Goal: Task Accomplishment & Management: Complete application form

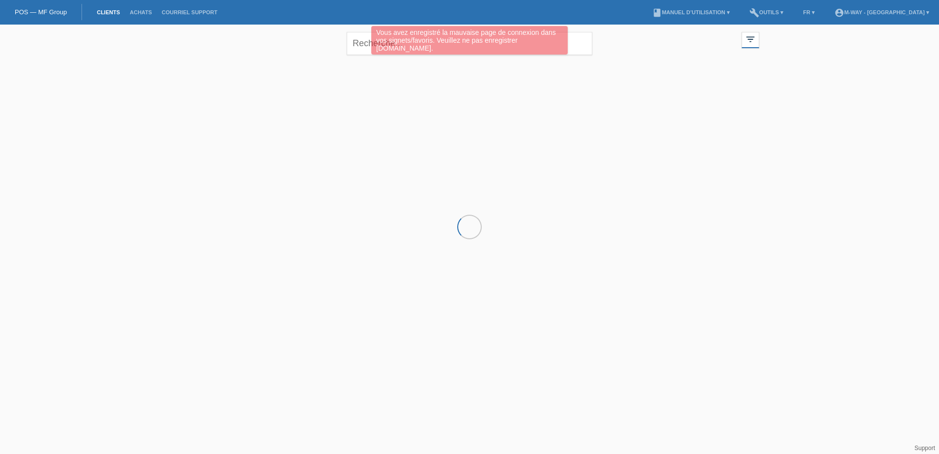
click at [371, 44] on div "Vous avez enregistré la mauvaise page de connexion dans vos signets/favoris. Ve…" at bounding box center [469, 41] width 563 height 31
click at [378, 43] on div "Vous avez enregistré la mauvaise page de connexion dans vos signets/favoris. Ve…" at bounding box center [469, 40] width 196 height 28
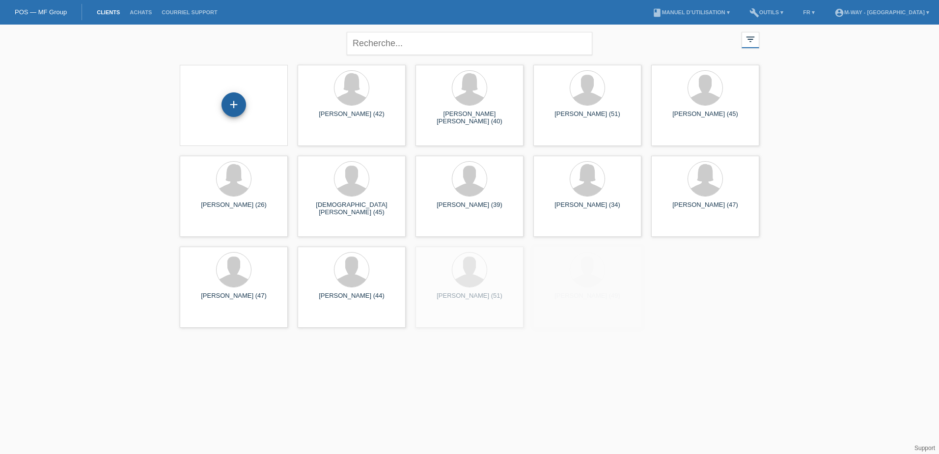
click at [243, 108] on div "+" at bounding box center [234, 105] width 92 height 26
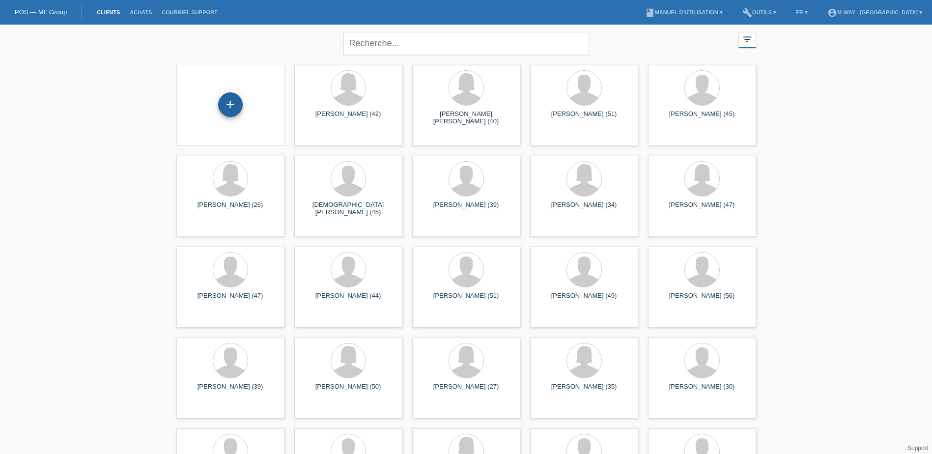
click at [230, 105] on div "+" at bounding box center [230, 104] width 25 height 25
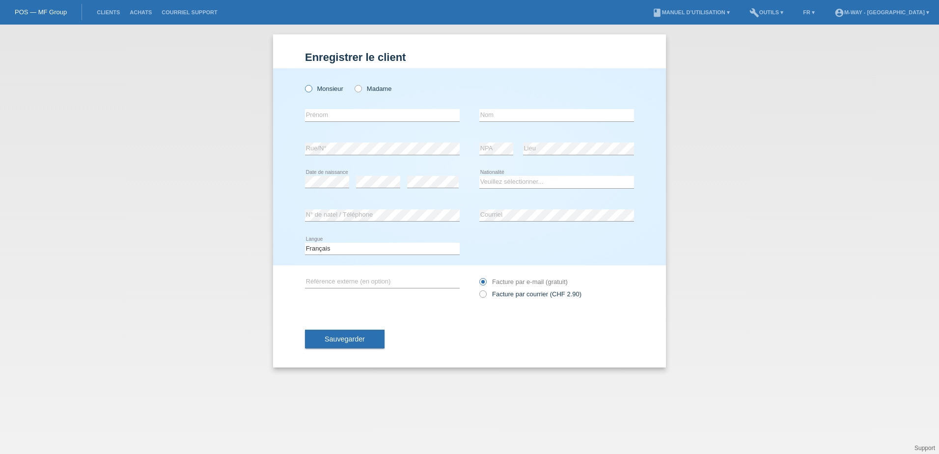
click at [303, 83] on icon at bounding box center [303, 83] width 0 height 0
click at [309, 88] on input "Monsieur" at bounding box center [308, 88] width 6 height 6
radio input "true"
click at [363, 117] on input "text" at bounding box center [382, 115] width 155 height 12
type input "[PERSON_NAME]"
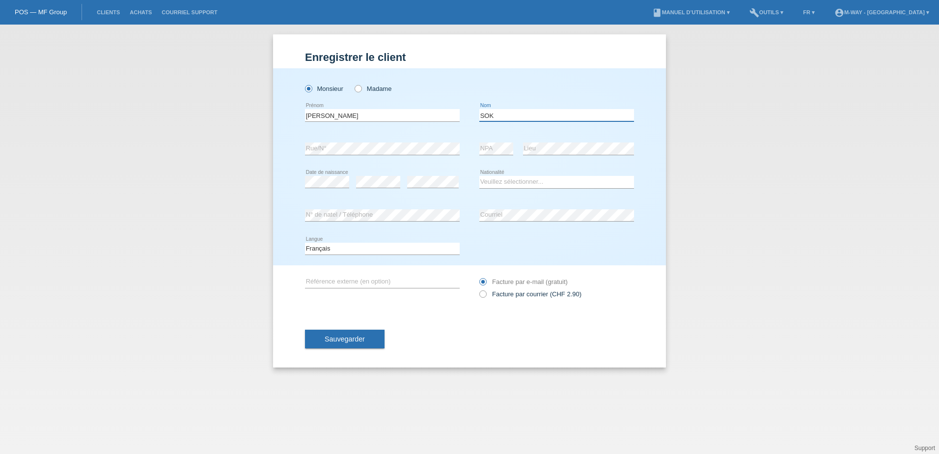
type input "SOK"
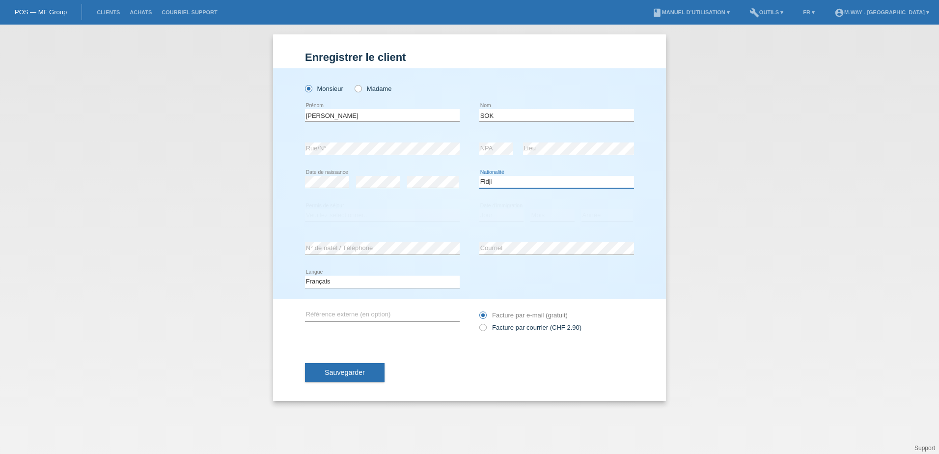
select select "FR"
click at [317, 213] on select "Veuillez sélectionner... C B B - Statut de réfugié Autre" at bounding box center [382, 215] width 155 height 12
select select "C"
click at [305, 209] on select "Veuillez sélectionner... C B B - Statut de réfugié Autre" at bounding box center [382, 215] width 155 height 12
click at [504, 214] on select "Jour 01 02 03 04 05 06 07 08 09 10 11" at bounding box center [501, 215] width 44 height 12
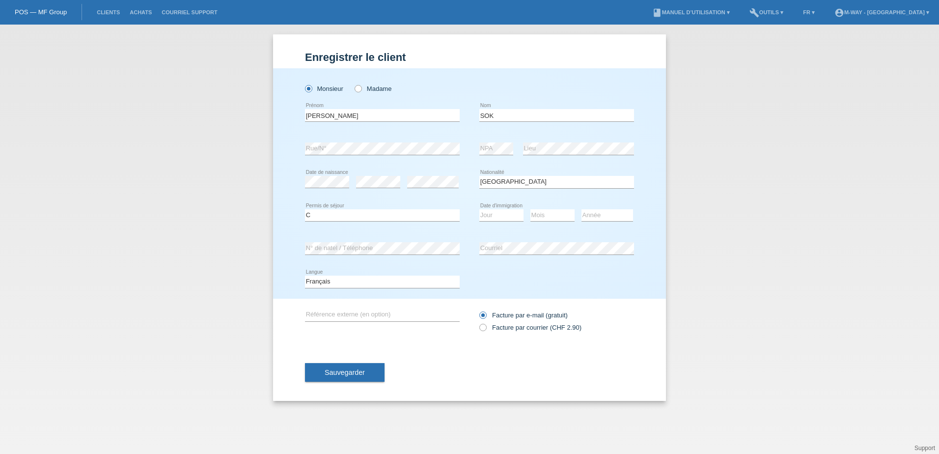
click at [467, 221] on div "Veuillez sélectionner... C B B - Statut de réfugié Autre error Permis de séjour…" at bounding box center [469, 215] width 329 height 33
click at [498, 217] on select "Jour 01 02 03 04 05 06 07 08 09 10 11" at bounding box center [501, 215] width 44 height 12
select select "20"
click at [479, 209] on select "Jour 01 02 03 04 05 06 07 08 09 10 11" at bounding box center [501, 215] width 44 height 12
click at [550, 211] on select "Mois 01 02 03 04 05 06 07 08 09 10 11" at bounding box center [552, 215] width 44 height 12
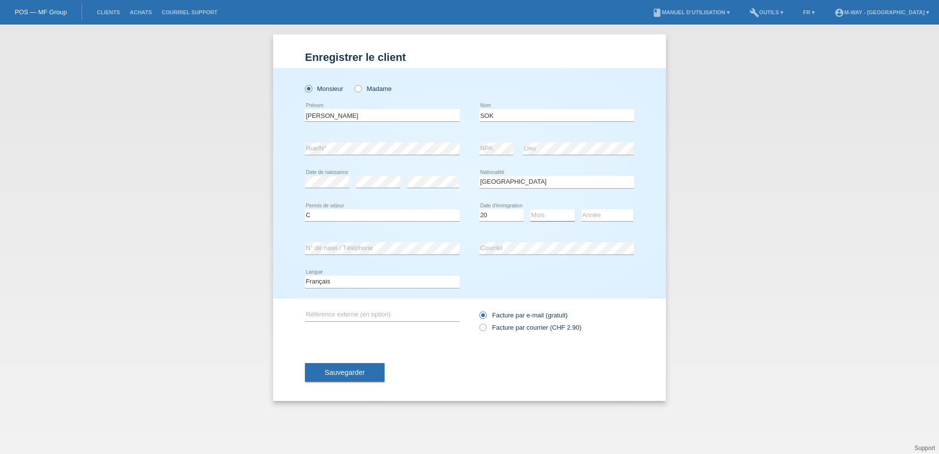
select select "05"
click at [530, 209] on select "Mois 01 02 03 04 05 06 07 08 09 10 11" at bounding box center [552, 215] width 44 height 12
click at [596, 210] on select "Année 2025 2024 2023 2022 2021 2020 2019 2018 2017 2016 2015 2014 2013 2012 201…" at bounding box center [607, 215] width 52 height 12
select select "2014"
click at [581, 209] on select "Année 2025 2024 2023 2022 2021 2020 2019 2018 2017 2016 2015 2014 2013 2012 201…" at bounding box center [607, 215] width 52 height 12
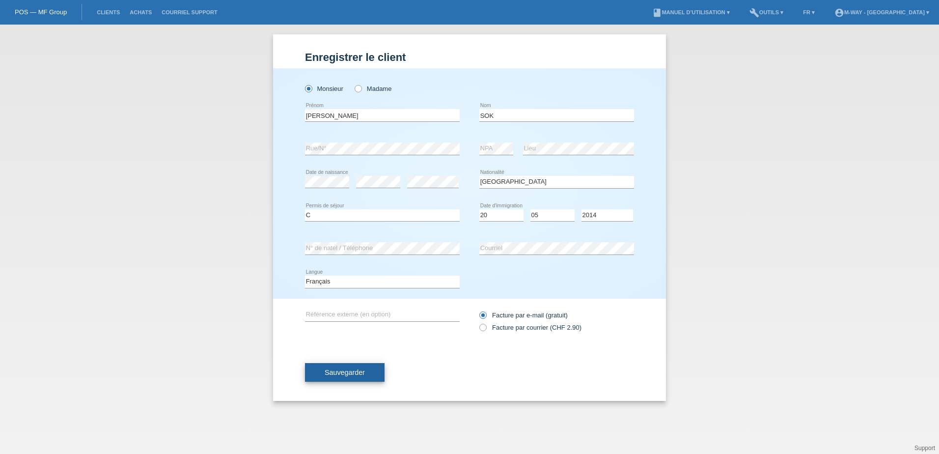
click at [334, 367] on button "Sauvegarder" at bounding box center [345, 372] width 80 height 19
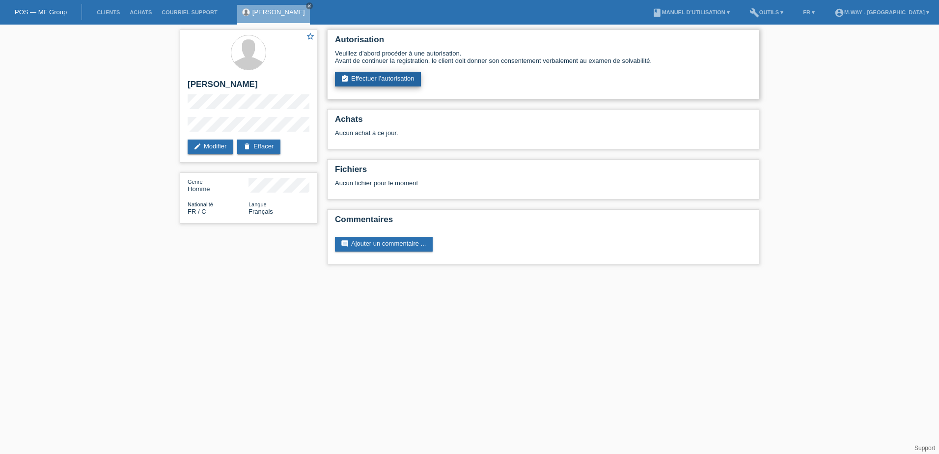
click at [404, 74] on link "assignment_turned_in Effectuer l’autorisation" at bounding box center [378, 79] width 86 height 15
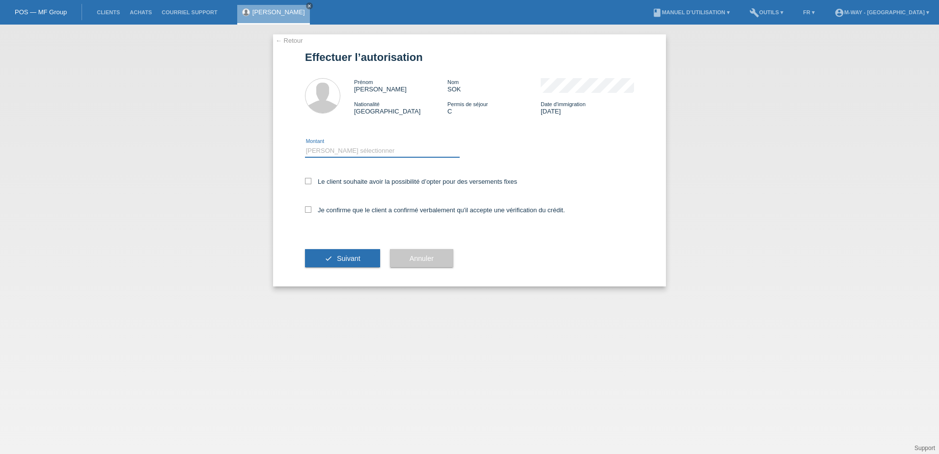
click at [329, 151] on select "Veuillez sélectionner CHF 1.00 - CHF 499.00 CHF 500.00 - CHF 1'999.00 CHF 2'000…" at bounding box center [382, 151] width 155 height 12
select select "3"
click at [305, 145] on select "Veuillez sélectionner CHF 1.00 - CHF 499.00 CHF 500.00 - CHF 1'999.00 CHF 2'000…" at bounding box center [382, 151] width 155 height 12
click at [337, 183] on label "Le client souhaite avoir la possibilité d’opter pour des versements fixes" at bounding box center [411, 181] width 212 height 7
click at [311, 183] on input "Le client souhaite avoir la possibilité d’opter pour des versements fixes" at bounding box center [308, 181] width 6 height 6
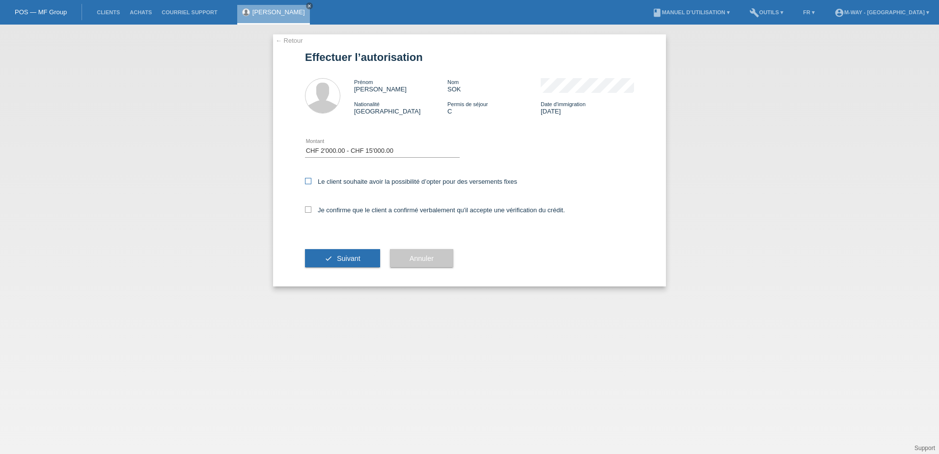
checkbox input "true"
click at [340, 213] on label "Je confirme que le client a confirmé verbalement qu'il accepte une vérification…" at bounding box center [435, 209] width 260 height 7
click at [311, 213] on input "Je confirme que le client a confirmé verbalement qu'il accepte une vérification…" at bounding box center [308, 209] width 6 height 6
checkbox input "true"
click at [352, 253] on button "check Suivant" at bounding box center [342, 258] width 75 height 19
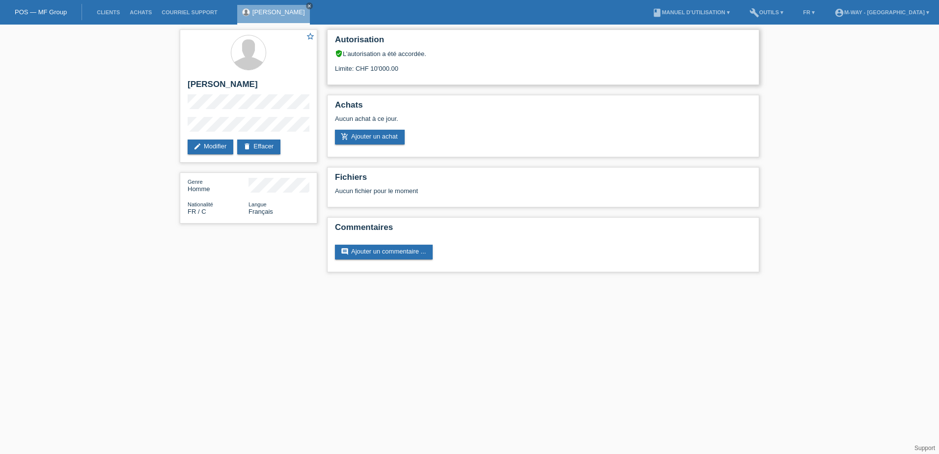
drag, startPoint x: 359, startPoint y: 68, endPoint x: 438, endPoint y: 71, distance: 79.6
click at [437, 71] on div "Limite: CHF 10'000.00" at bounding box center [543, 64] width 416 height 15
click at [569, 85] on div "Autorisation verified_user L’autorisation a été accordée. Limite: CHF 10'000.00…" at bounding box center [543, 153] width 442 height 257
